Goal: Navigation & Orientation: Find specific page/section

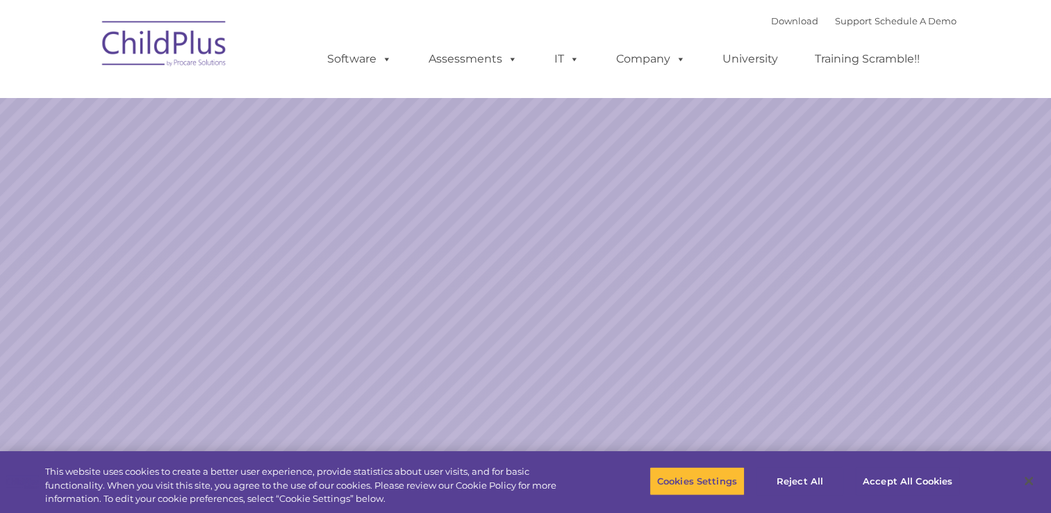
select select "MEDIUM"
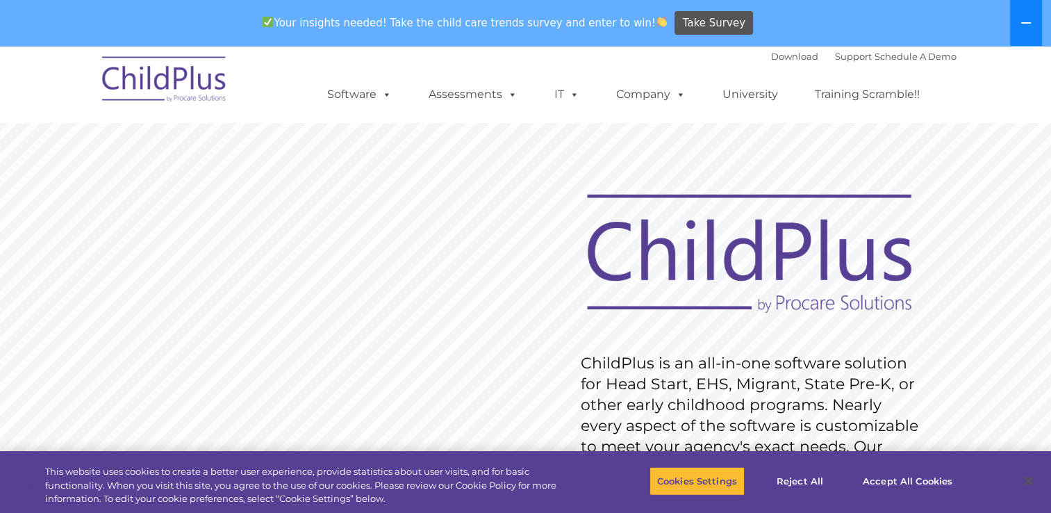
click at [1024, 24] on icon at bounding box center [1026, 22] width 10 height 1
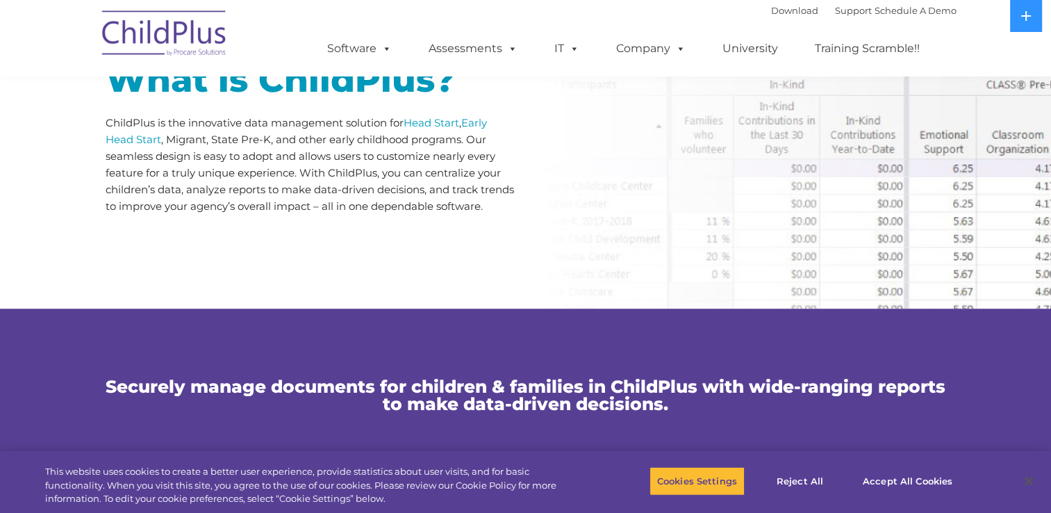
scroll to position [759, 0]
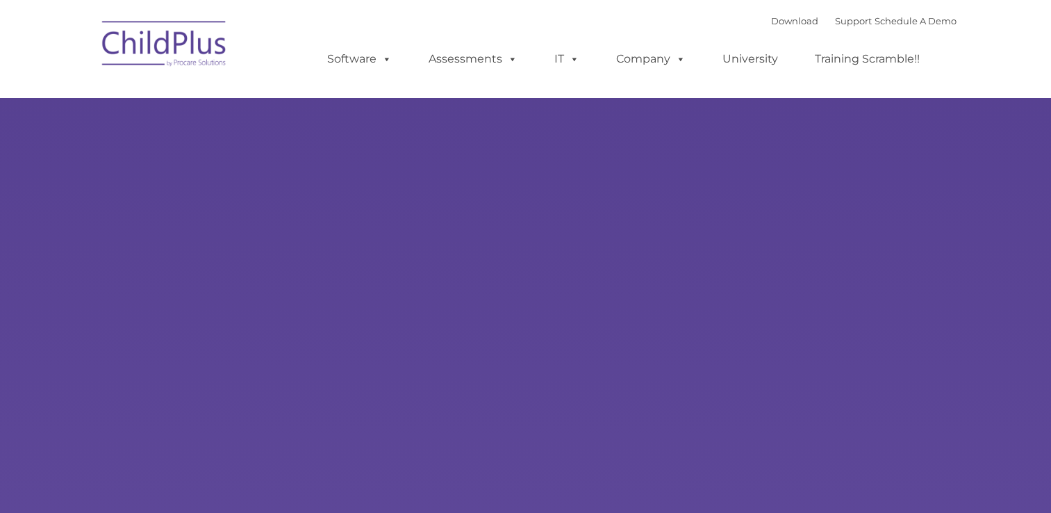
select select "MEDIUM"
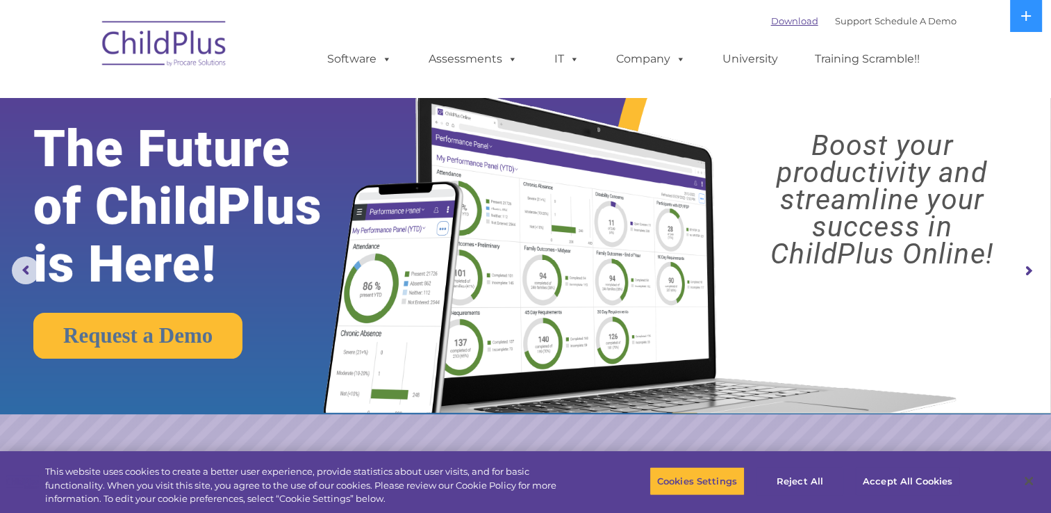
click at [771, 21] on link "Download" at bounding box center [794, 20] width 47 height 11
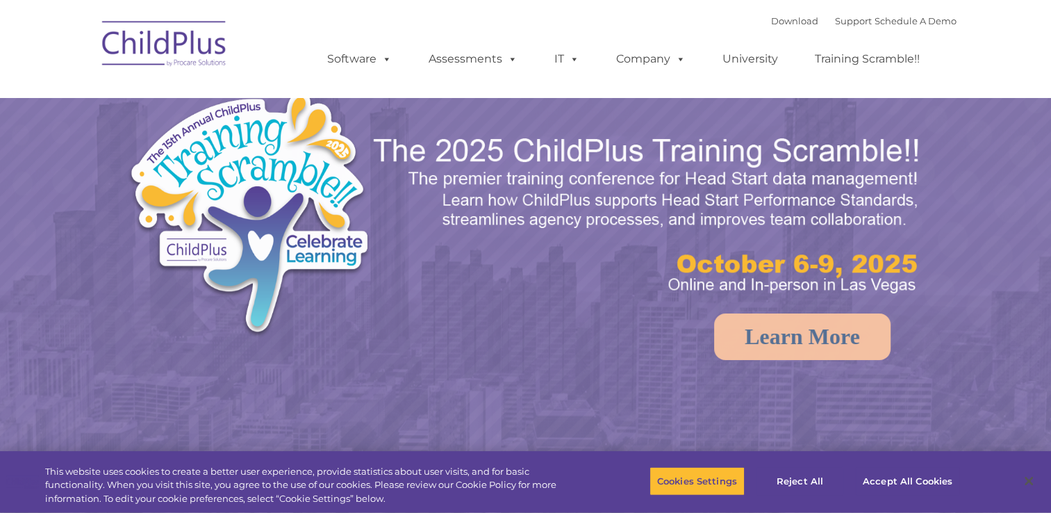
select select "MEDIUM"
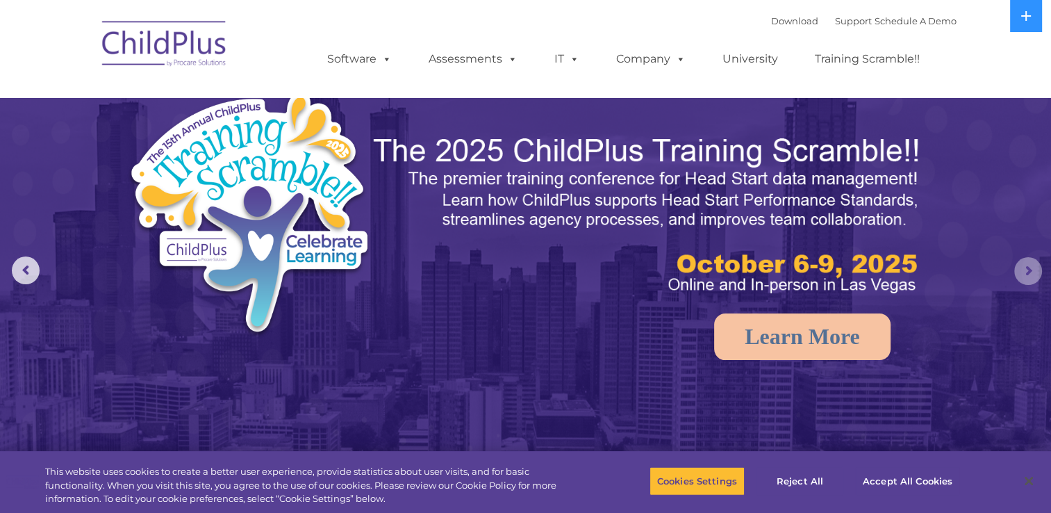
click at [1028, 274] on rs-arrow at bounding box center [1028, 271] width 28 height 28
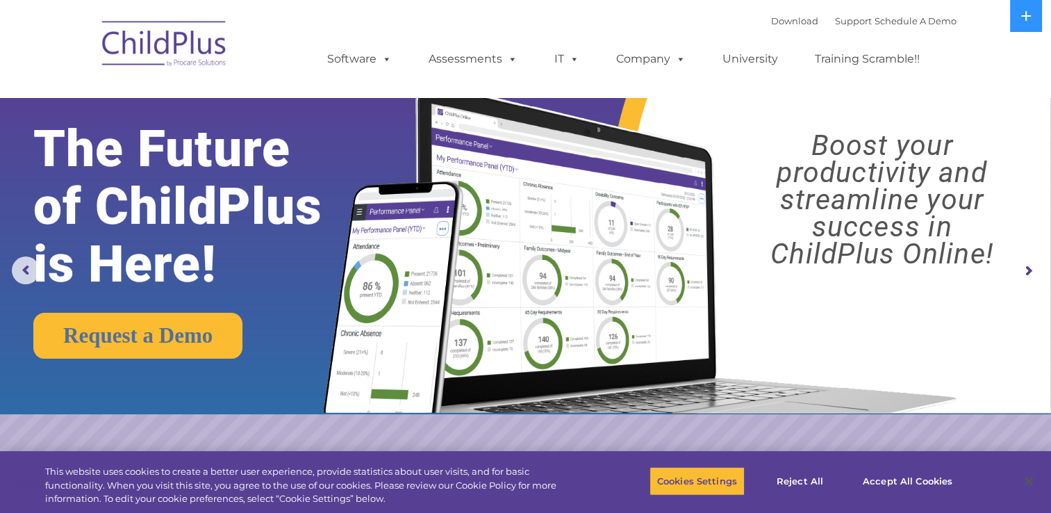
click at [1028, 274] on rs-arrow at bounding box center [1028, 271] width 28 height 28
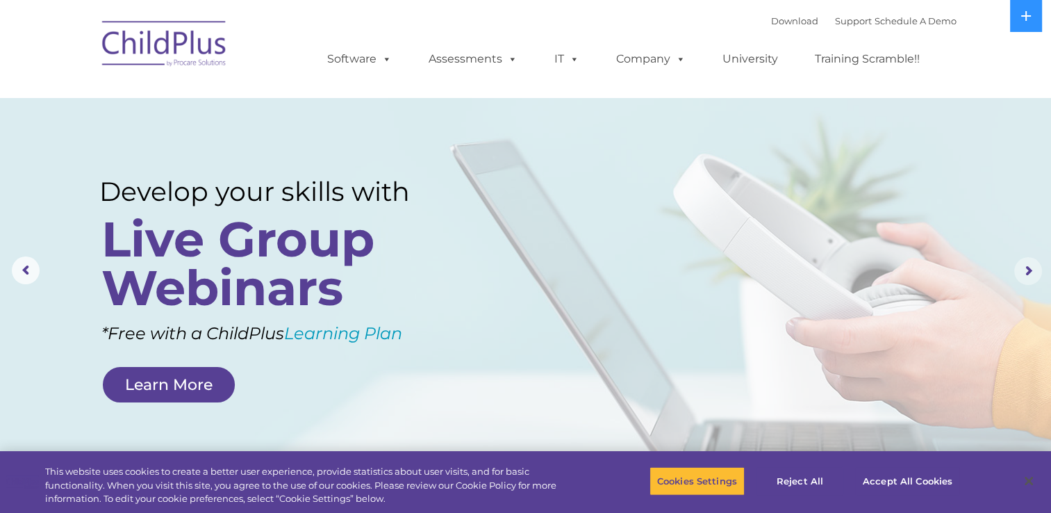
click at [1025, 271] on rs-arrow at bounding box center [1028, 271] width 28 height 28
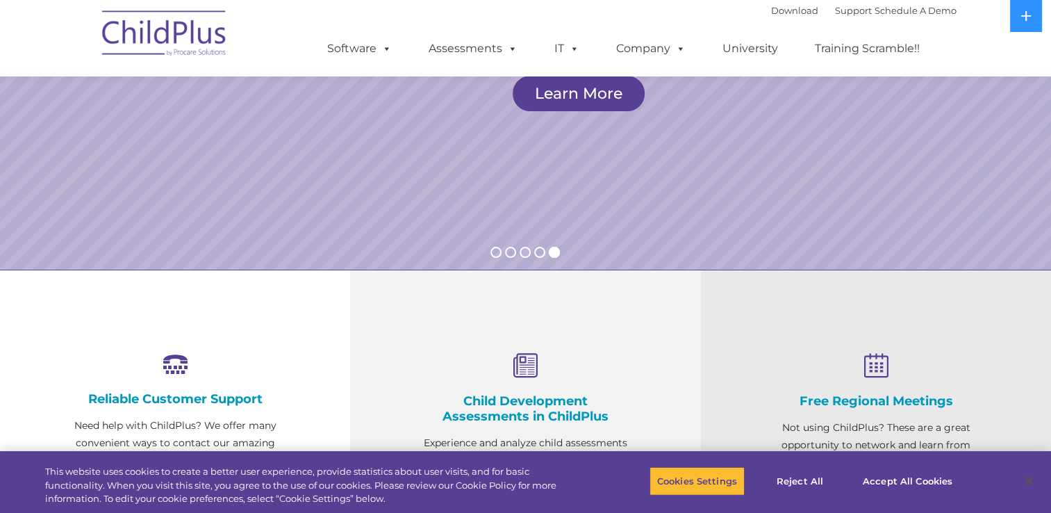
scroll to position [278, 0]
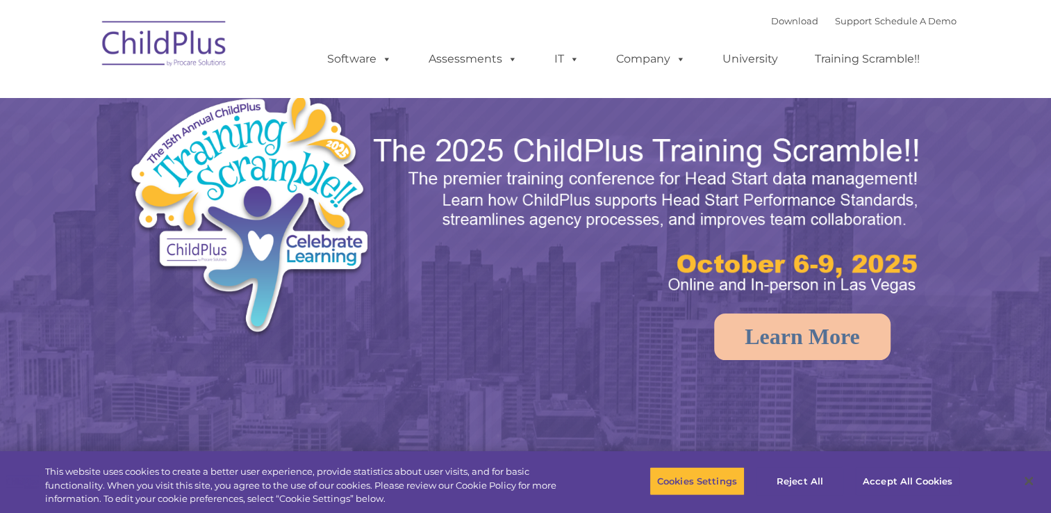
select select "MEDIUM"
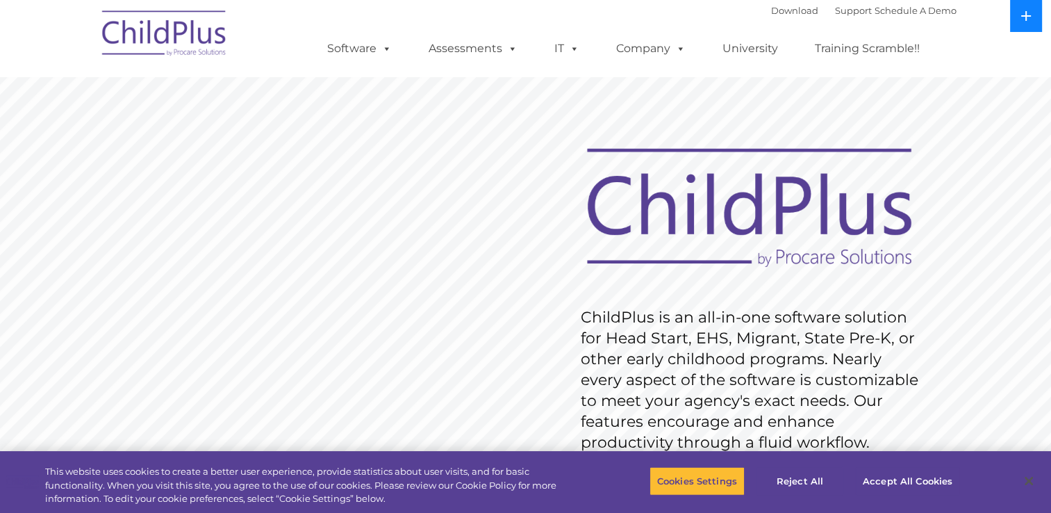
click at [1024, 10] on icon at bounding box center [1025, 15] width 11 height 11
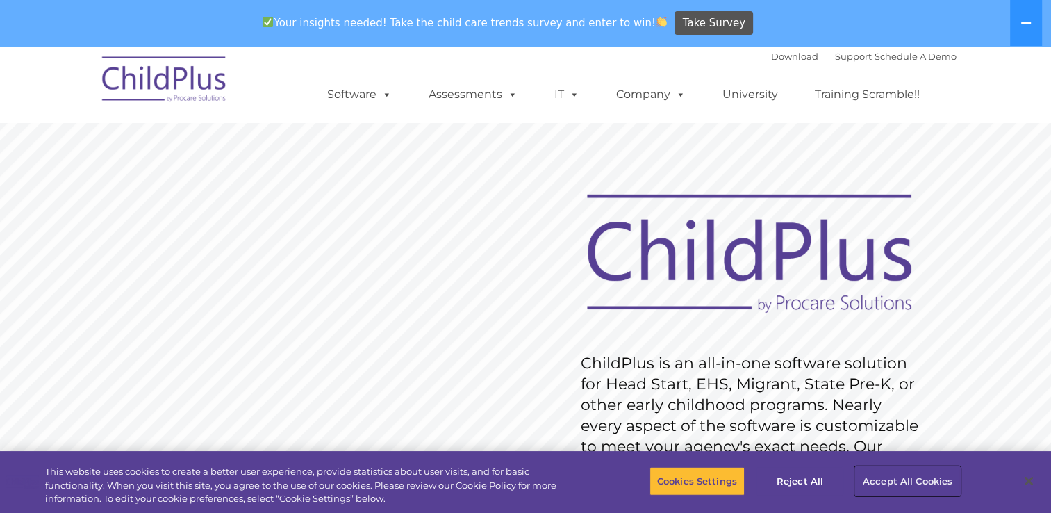
click at [901, 484] on button "Accept All Cookies" at bounding box center [907, 480] width 105 height 29
